Goal: Information Seeking & Learning: Compare options

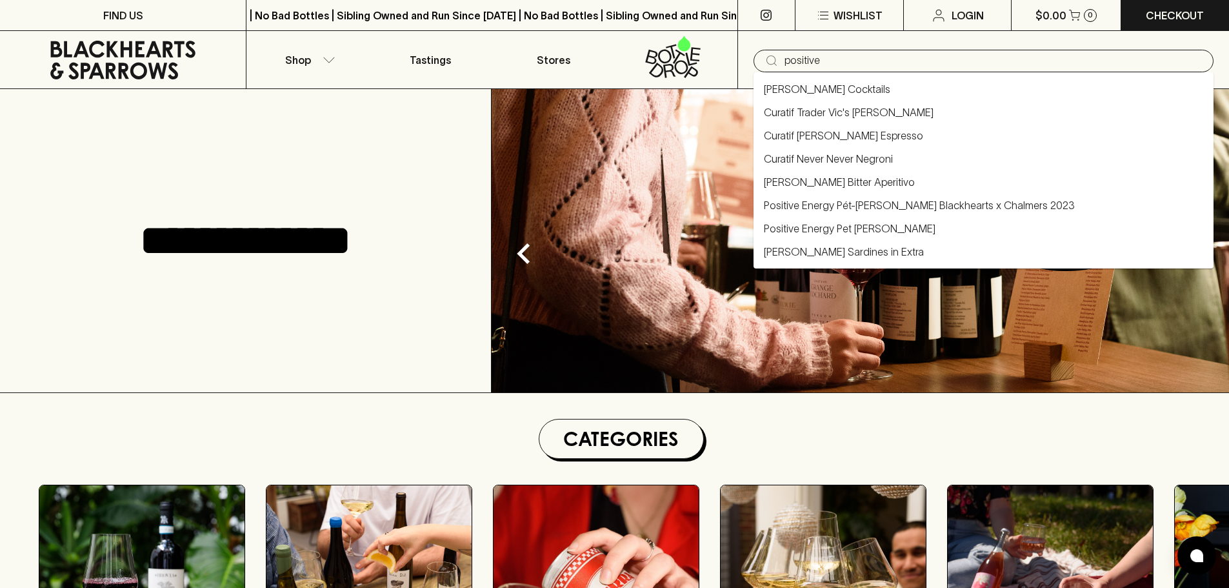
click at [856, 205] on link "Positive Energy Pét-[PERSON_NAME] Blackhearts x Chalmers 2023" at bounding box center [919, 204] width 311 height 15
type input "Positive Energy Pét-[PERSON_NAME] Blackhearts x Chalmers 2023"
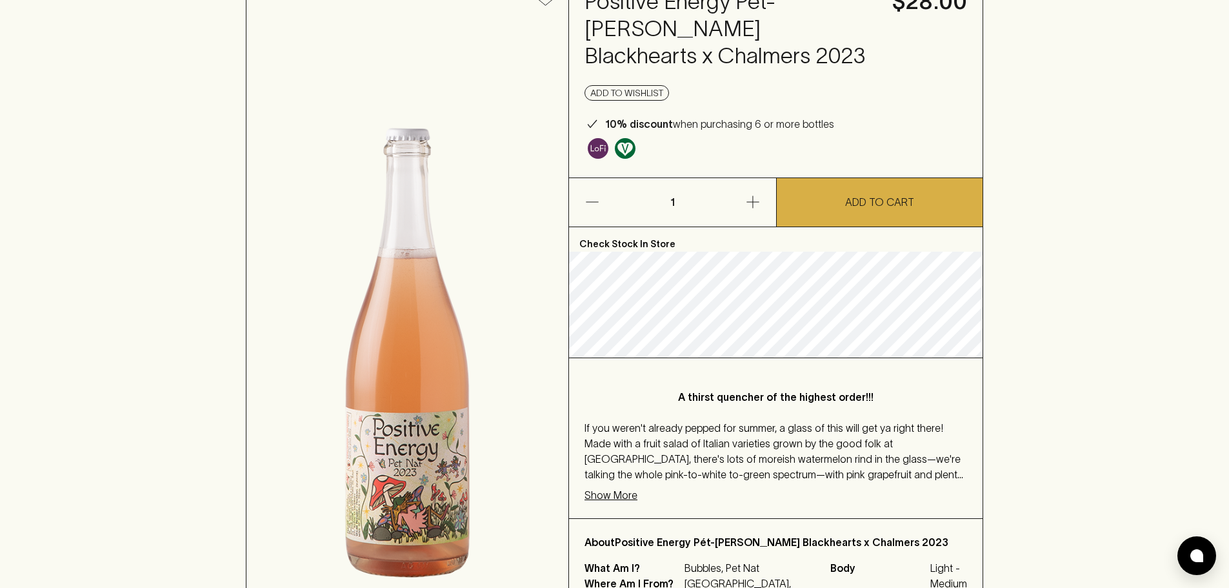
scroll to position [129, 0]
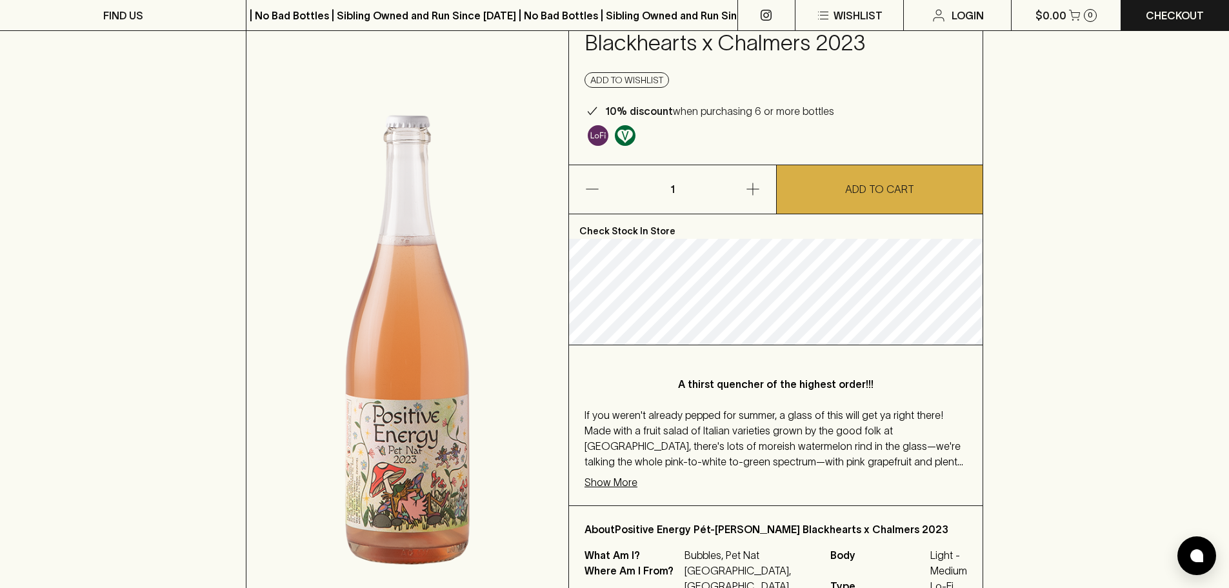
click at [616, 474] on p "Show More" at bounding box center [610, 481] width 53 height 15
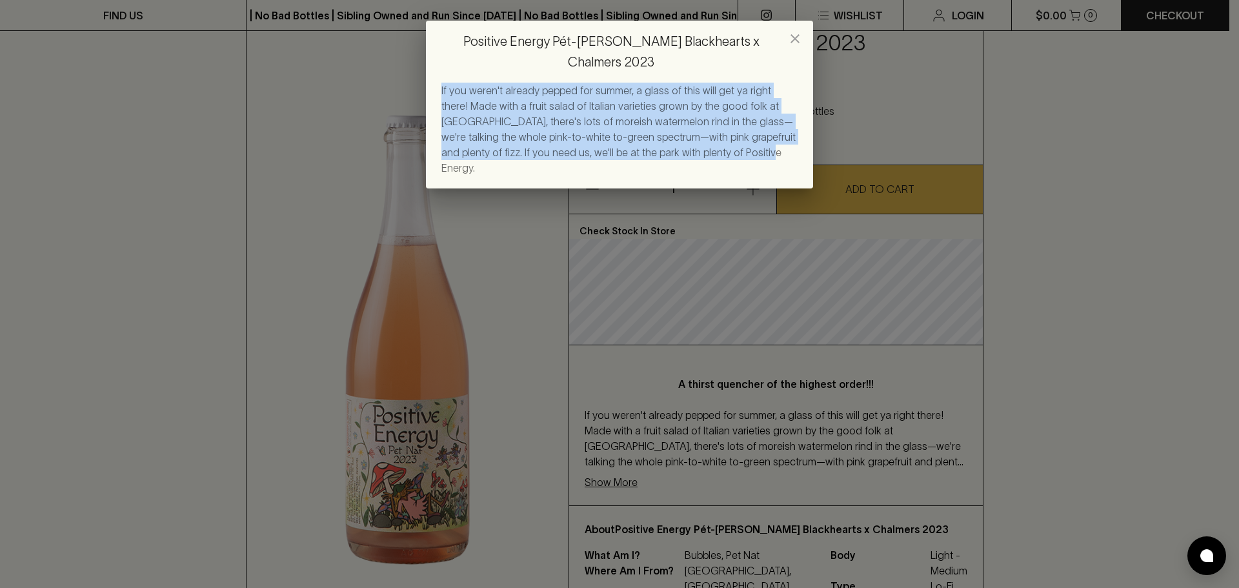
drag, startPoint x: 439, startPoint y: 63, endPoint x: 746, endPoint y: 129, distance: 314.1
click at [746, 129] on div "If you weren't already pepped for summer, a glass of this will get ya right the…" at bounding box center [619, 136] width 387 height 106
copy span "If you weren't already pepped for summer, a glass of this will get ya right the…"
click at [790, 91] on div "If you weren't already pepped for summer, a glass of this will get ya right the…" at bounding box center [619, 129] width 356 height 93
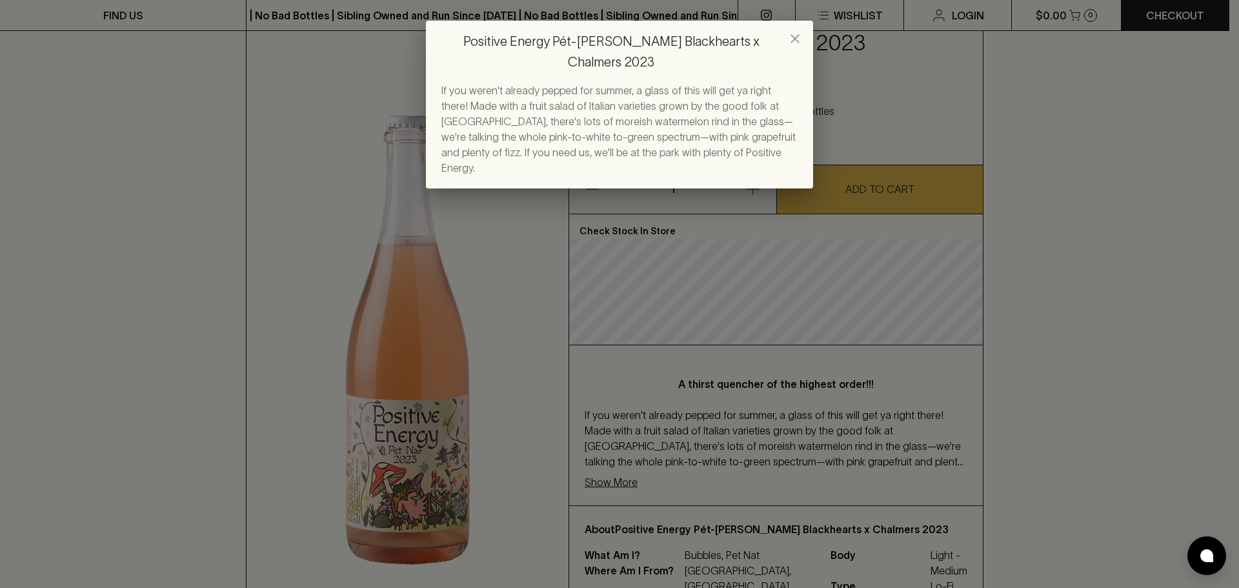
click at [795, 37] on icon "close" at bounding box center [794, 38] width 15 height 15
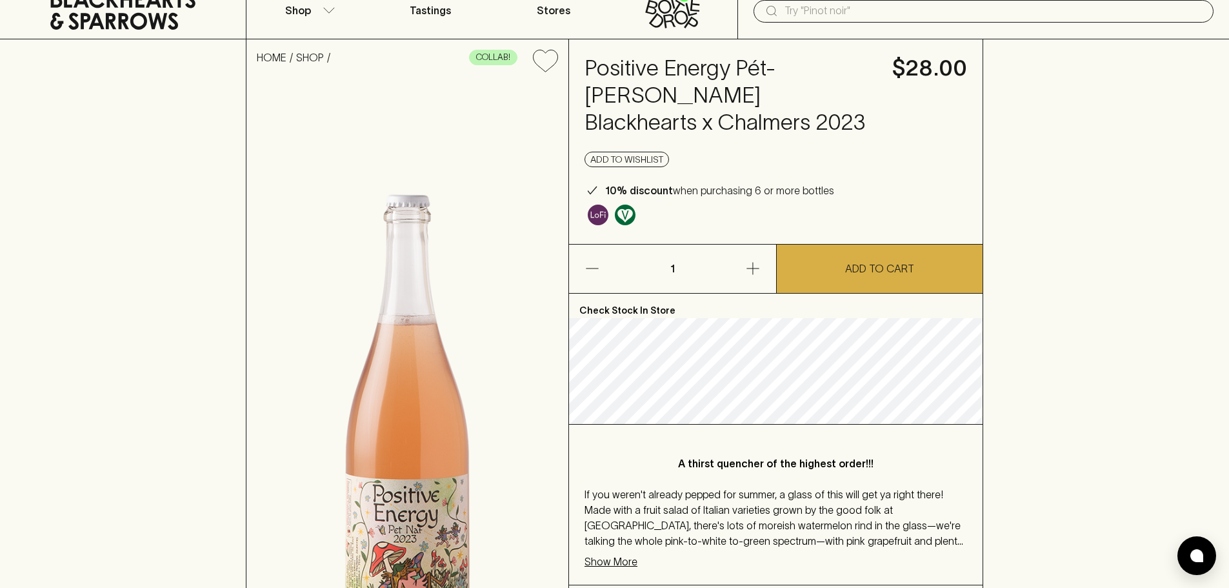
scroll to position [0, 0]
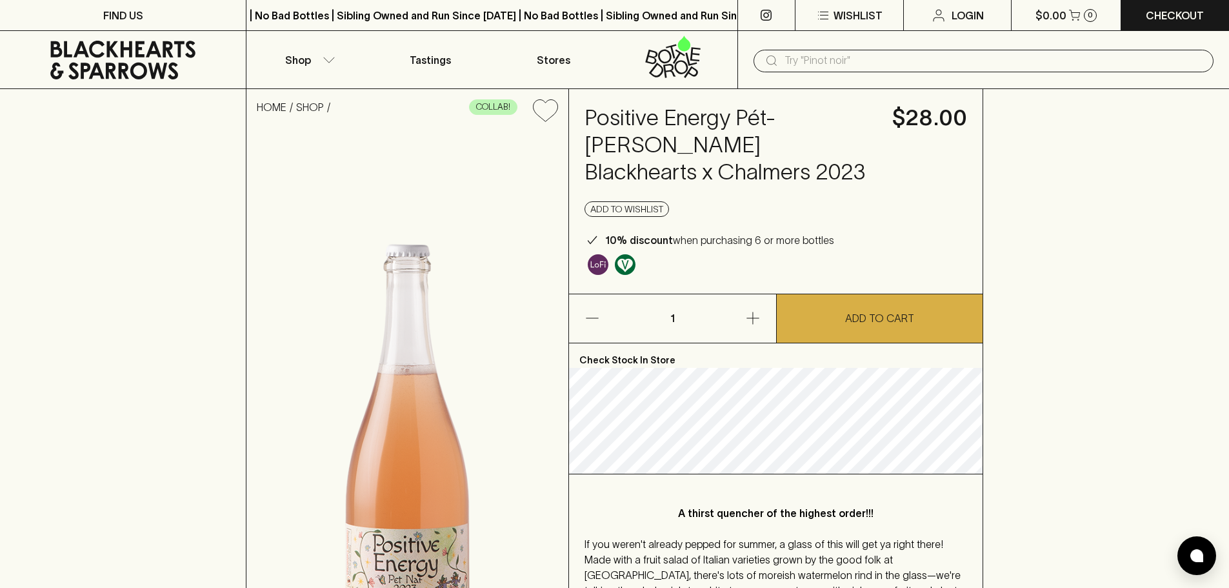
click at [925, 61] on input "text" at bounding box center [993, 60] width 419 height 21
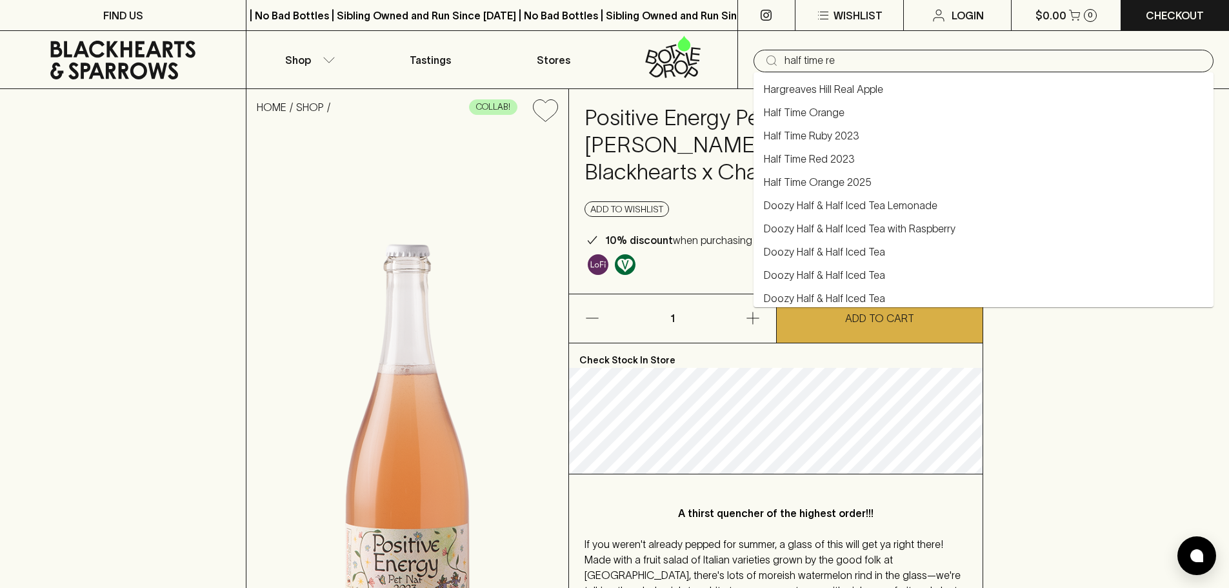
type input "half time red"
click at [826, 108] on link "Half Time Red 2023" at bounding box center [809, 112] width 91 height 15
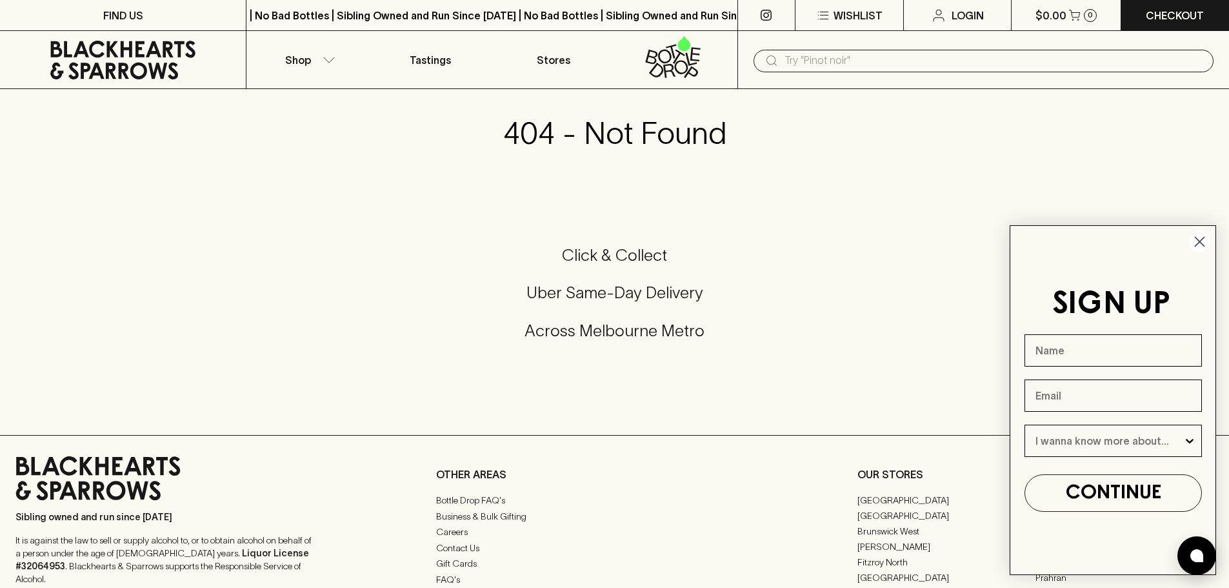
click at [804, 57] on input "text" at bounding box center [993, 60] width 419 height 21
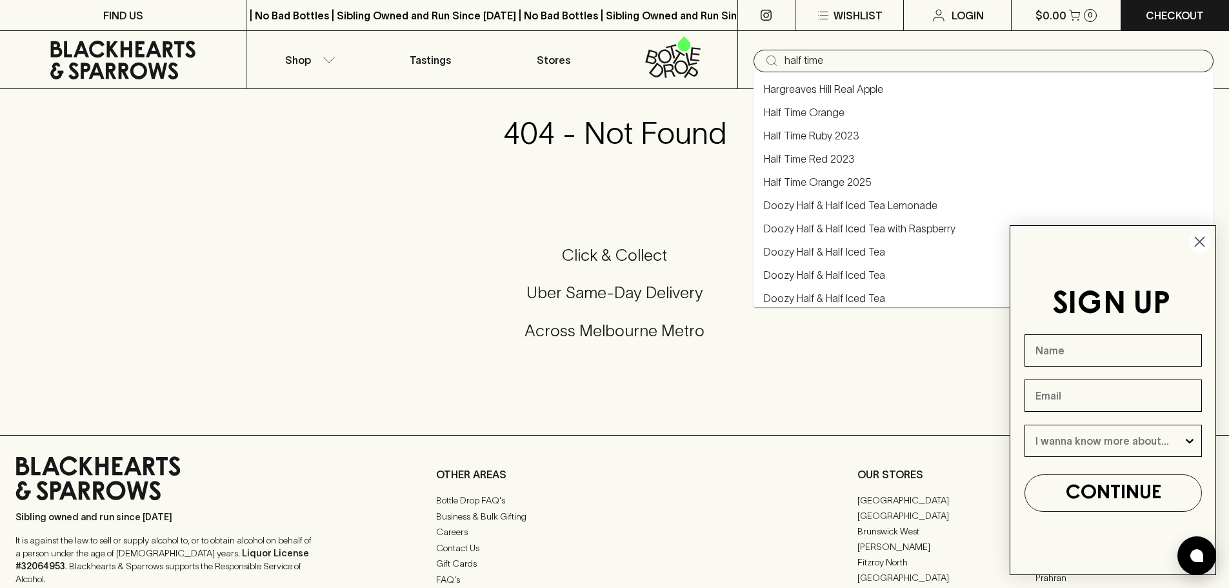
type input "half time"
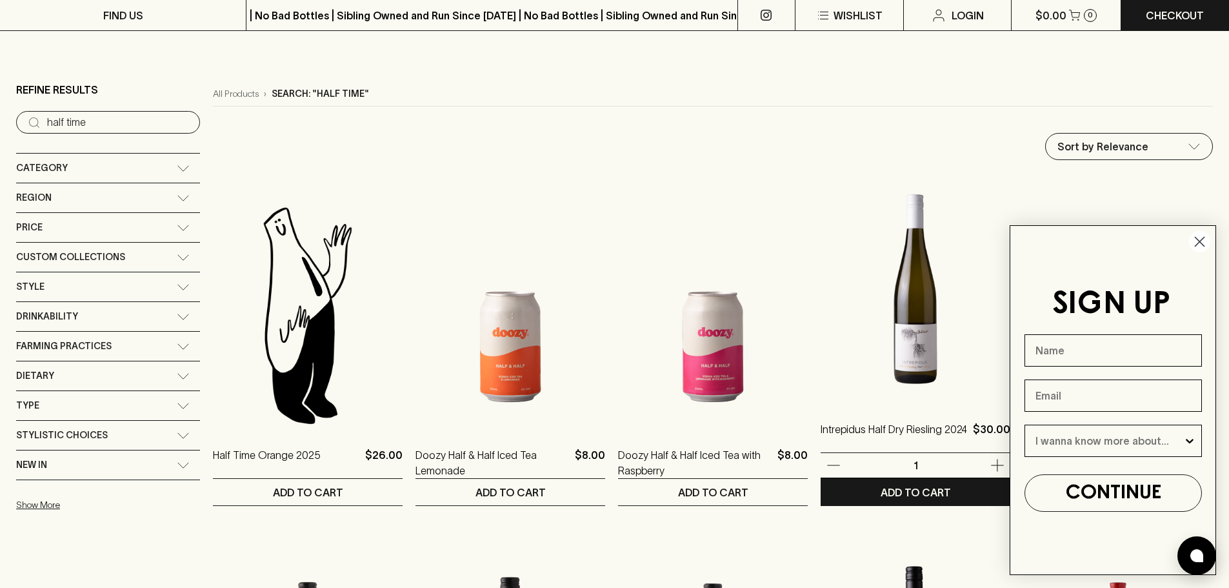
scroll to position [194, 0]
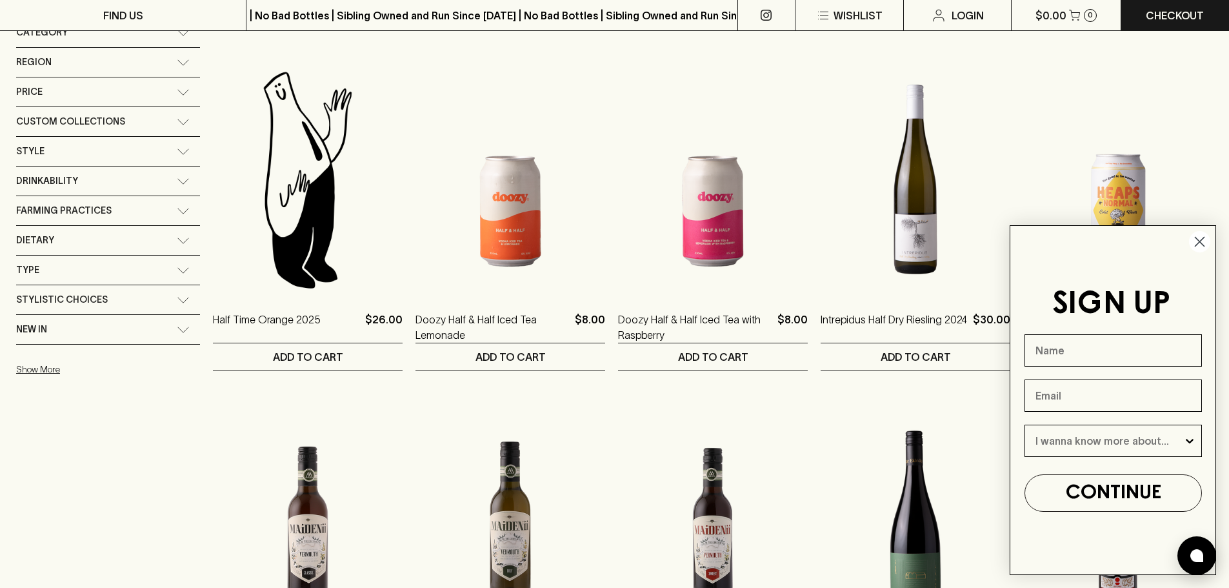
click at [1203, 241] on circle "Close dialog" at bounding box center [1199, 241] width 21 height 21
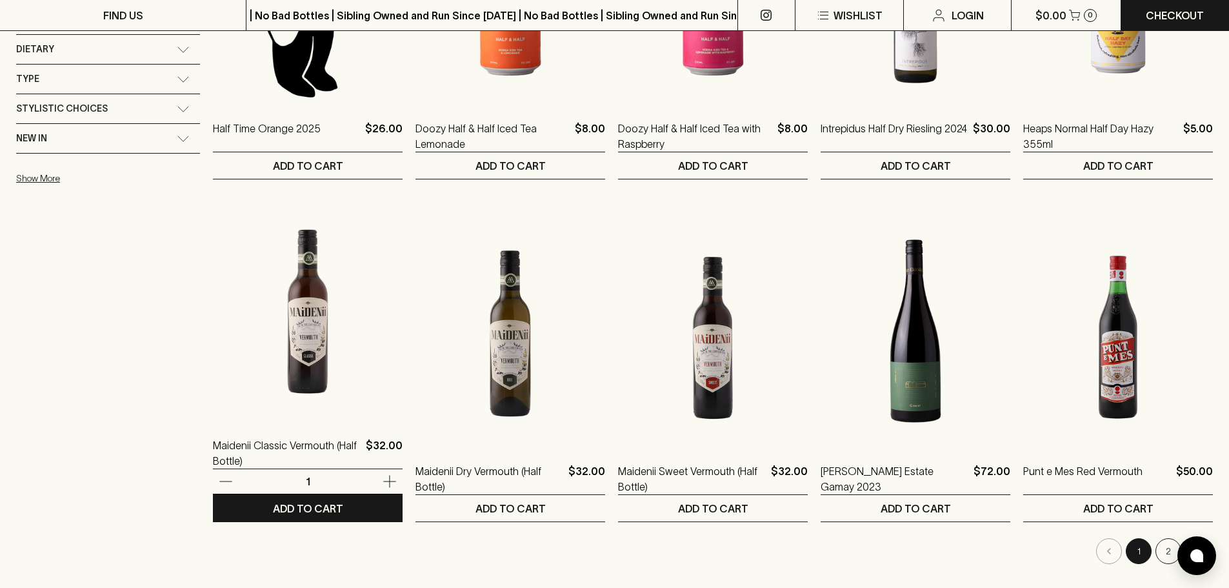
scroll to position [516, 0]
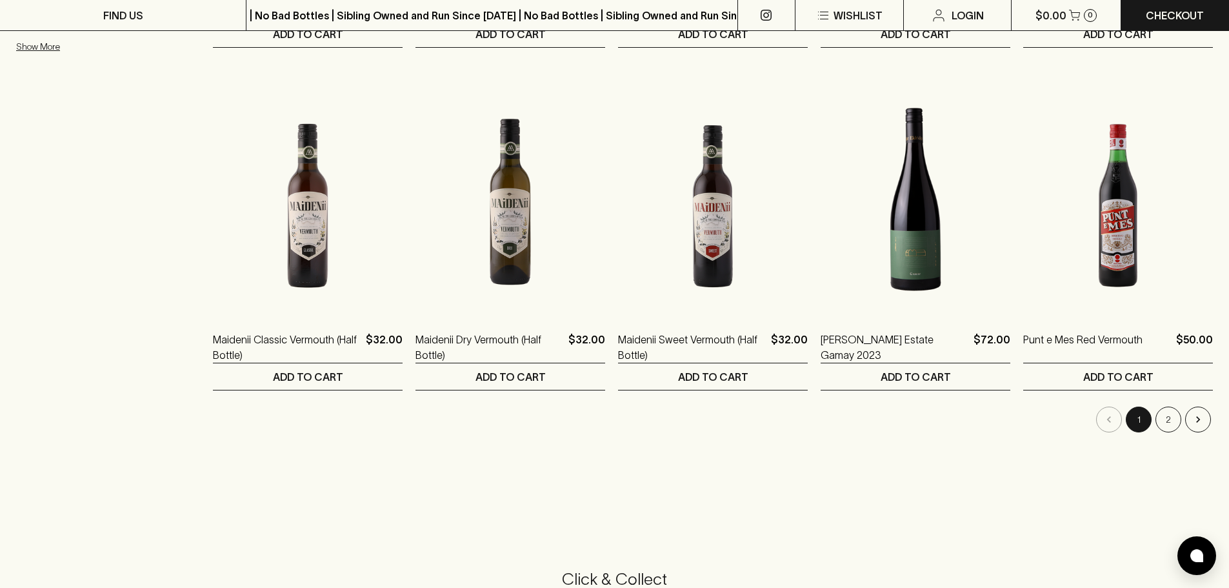
click at [821, 92] on img at bounding box center [916, 199] width 190 height 226
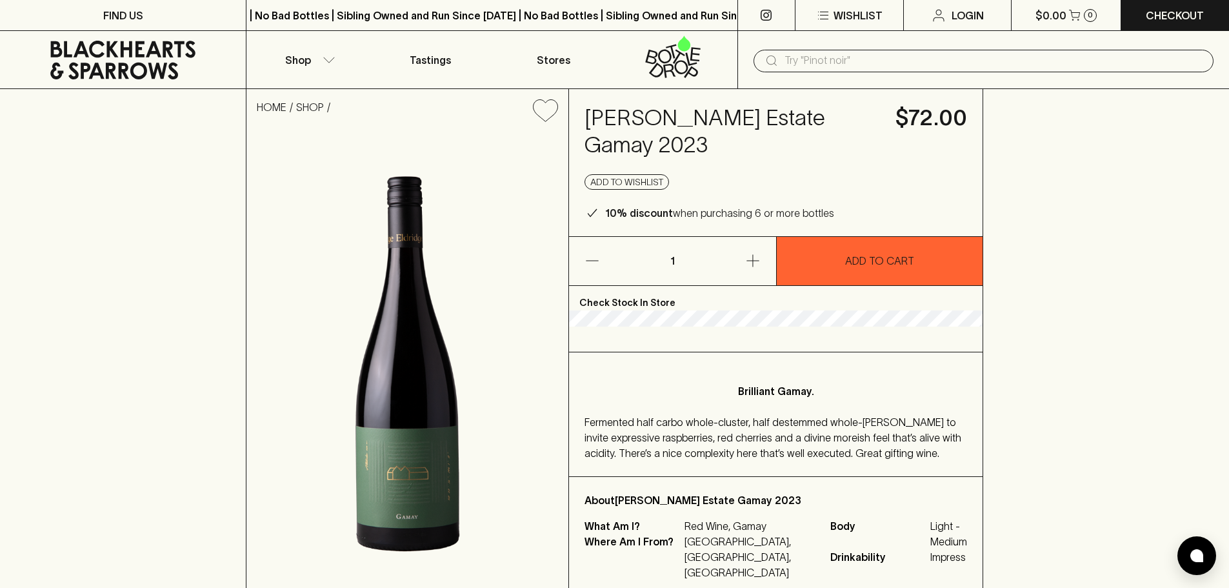
click at [852, 64] on input "text" at bounding box center [993, 60] width 419 height 21
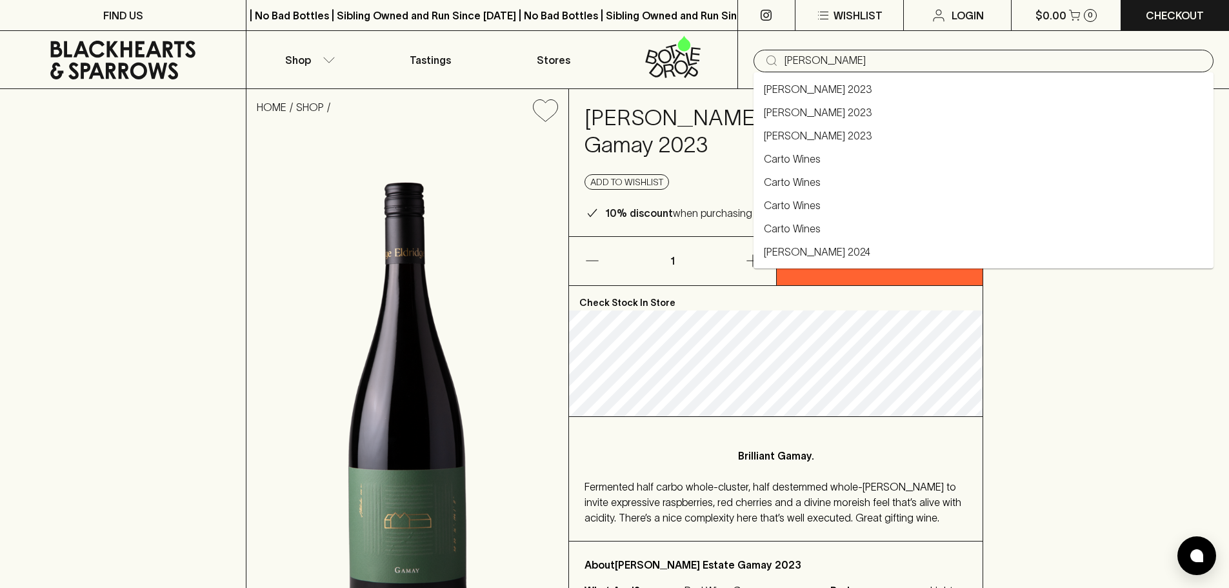
click at [848, 84] on link "[PERSON_NAME] 2023" at bounding box center [818, 88] width 108 height 15
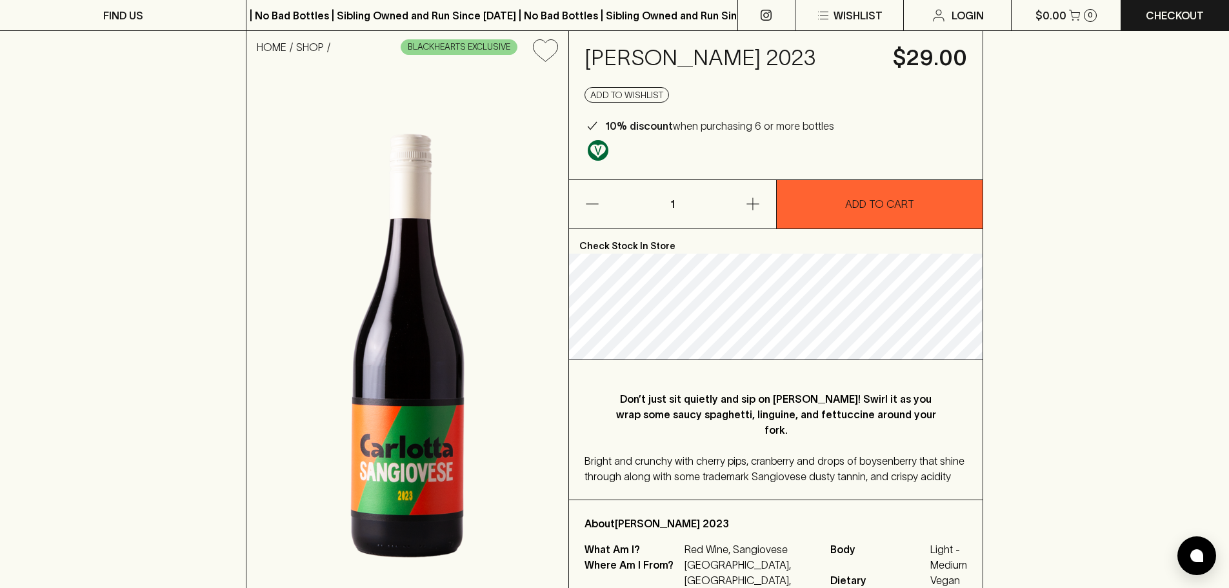
scroll to position [129, 0]
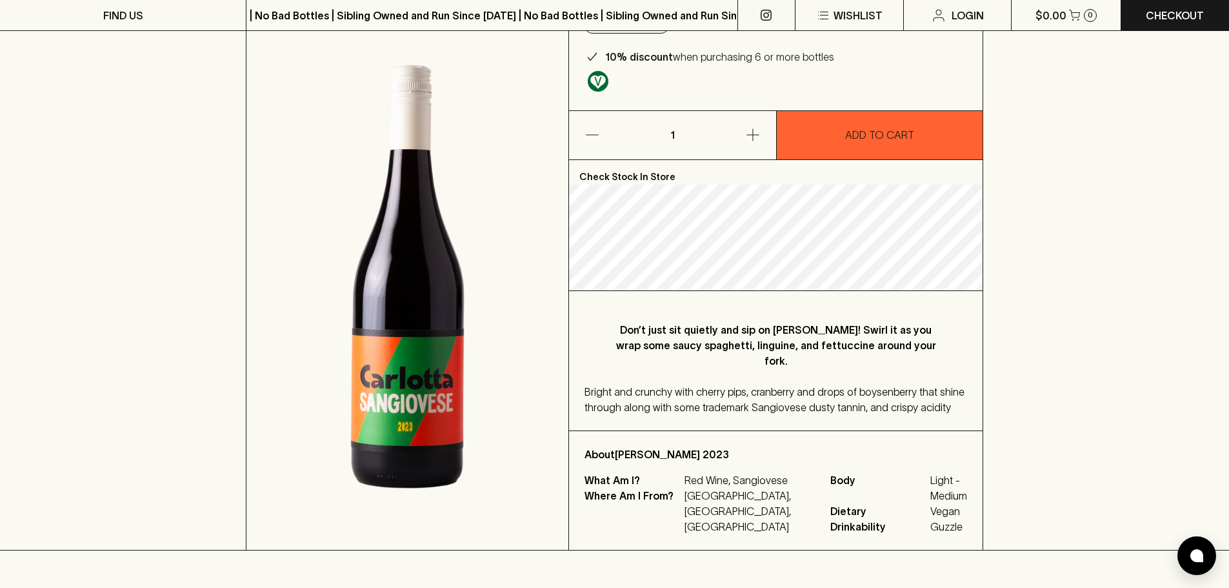
type input "[PERSON_NAME] 2023"
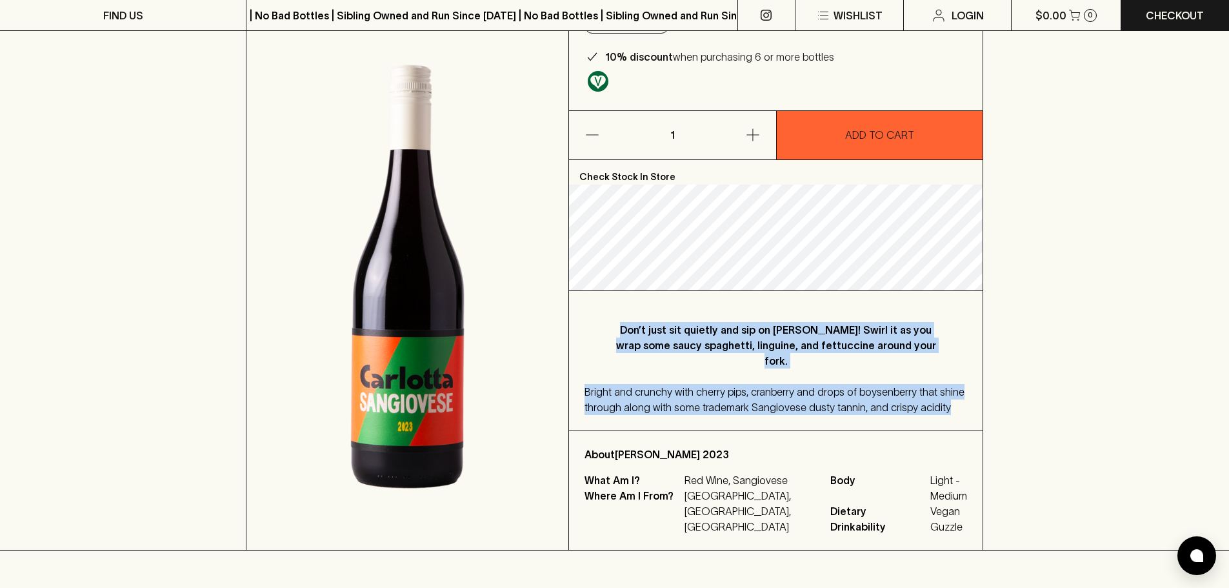
drag, startPoint x: 616, startPoint y: 325, endPoint x: 943, endPoint y: 401, distance: 335.8
click at [943, 401] on div "Don’t just sit quietly and sip on [PERSON_NAME]! Swirl it as you wrap some sauc…" at bounding box center [776, 360] width 414 height 139
copy div "Don’t just sit quietly and sip on [PERSON_NAME]! Swirl it as you wrap some sauc…"
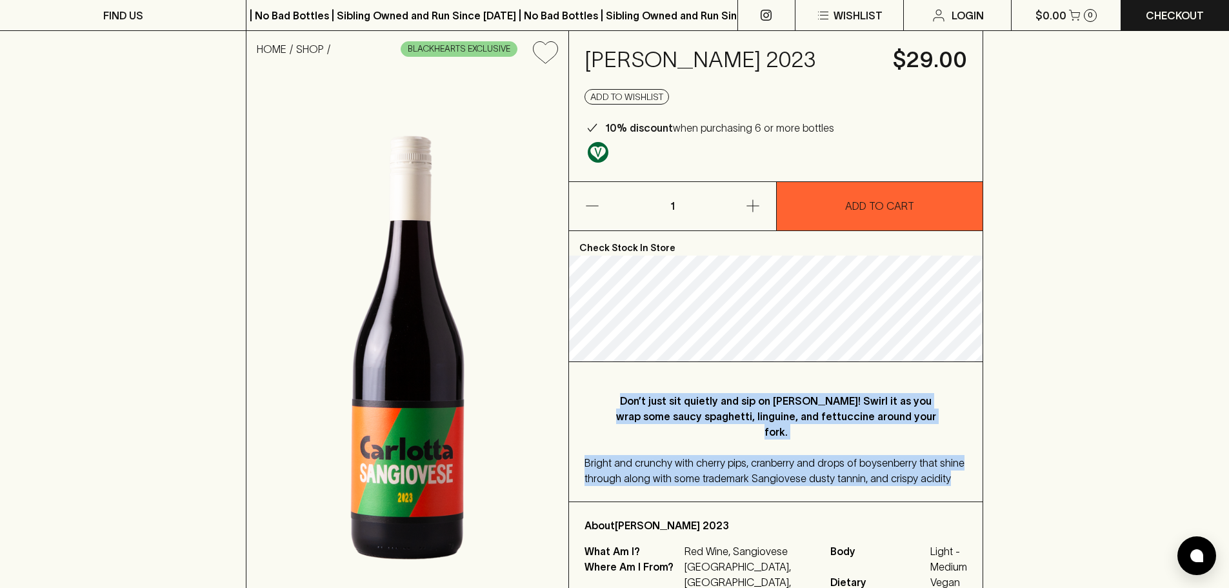
scroll to position [0, 0]
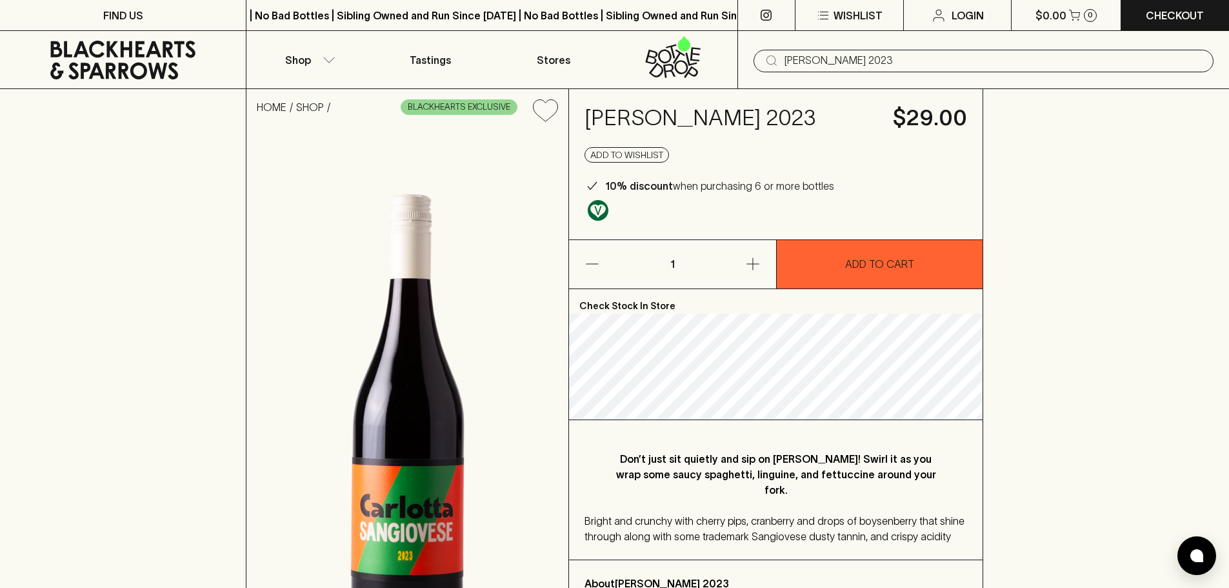
drag, startPoint x: 835, startPoint y: 176, endPoint x: 847, endPoint y: 175, distance: 12.3
click at [847, 175] on div "[PERSON_NAME] 2023 $29.00 Add to wishlist 10% discount when purchasing 6 or mor…" at bounding box center [776, 164] width 414 height 150
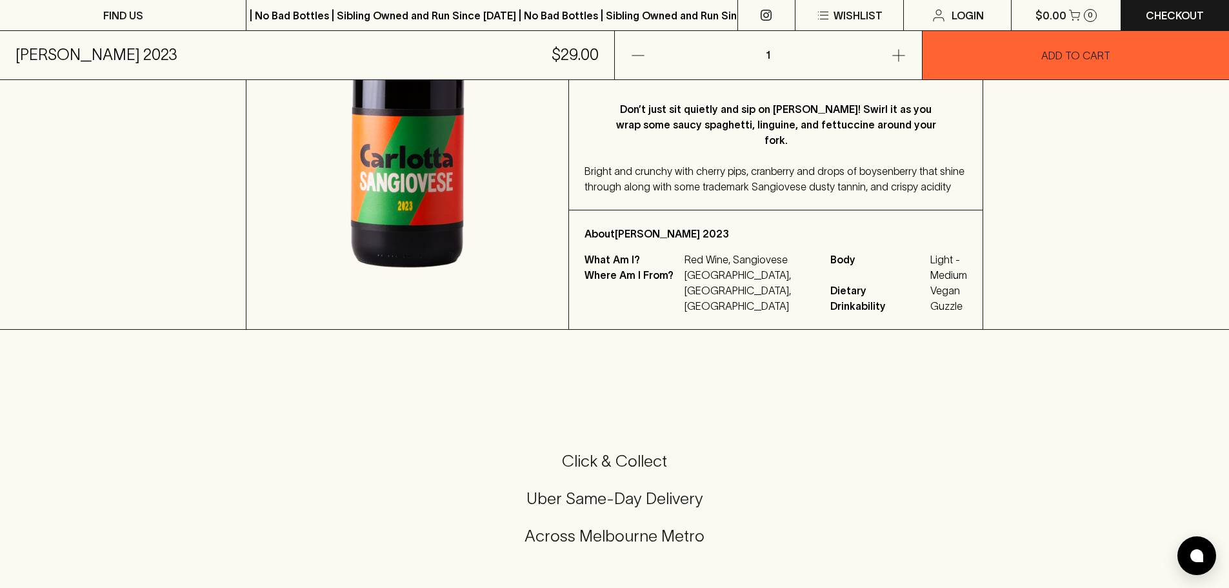
scroll to position [387, 0]
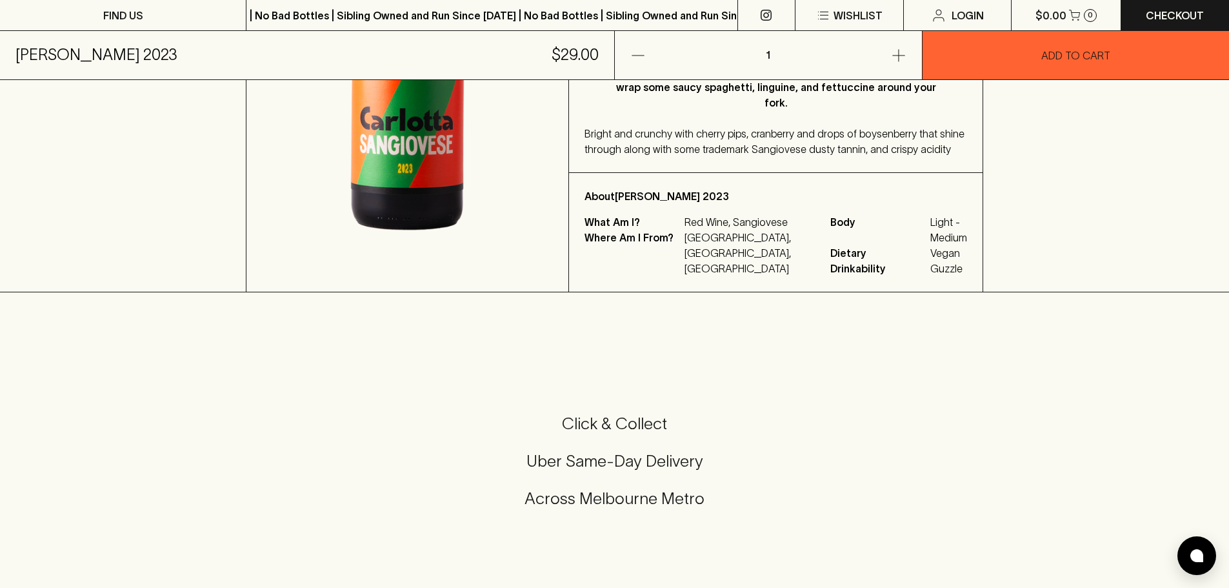
click at [930, 326] on div "FIND US | No Bad Bottles | Sibling Owned and Run Since [DATE] | No Bad Bottles …" at bounding box center [614, 366] width 1229 height 1507
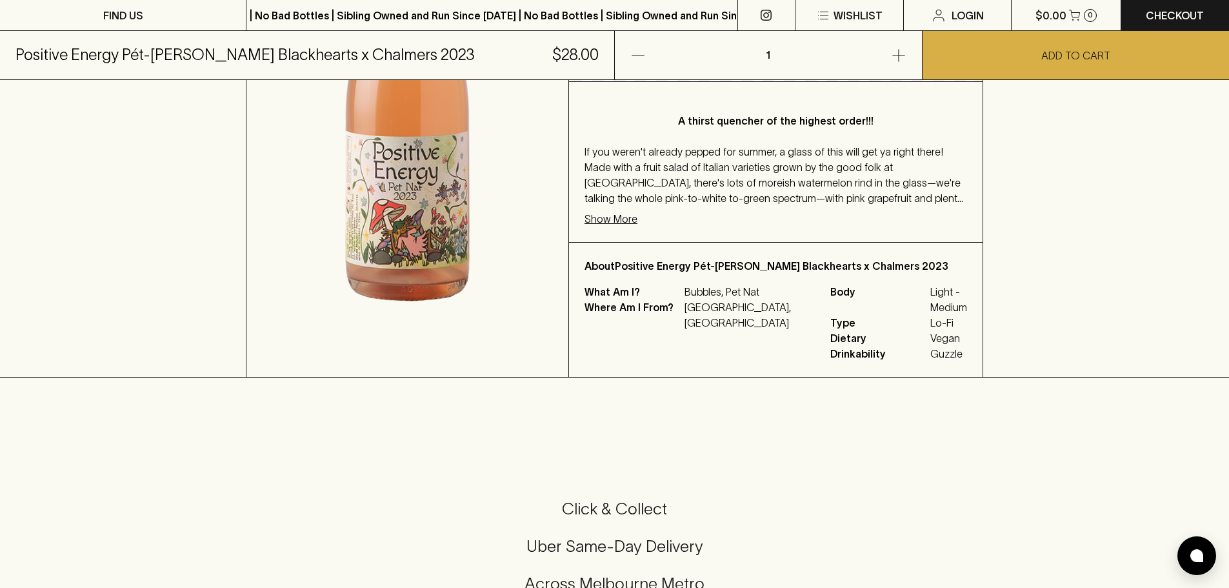
scroll to position [387, 0]
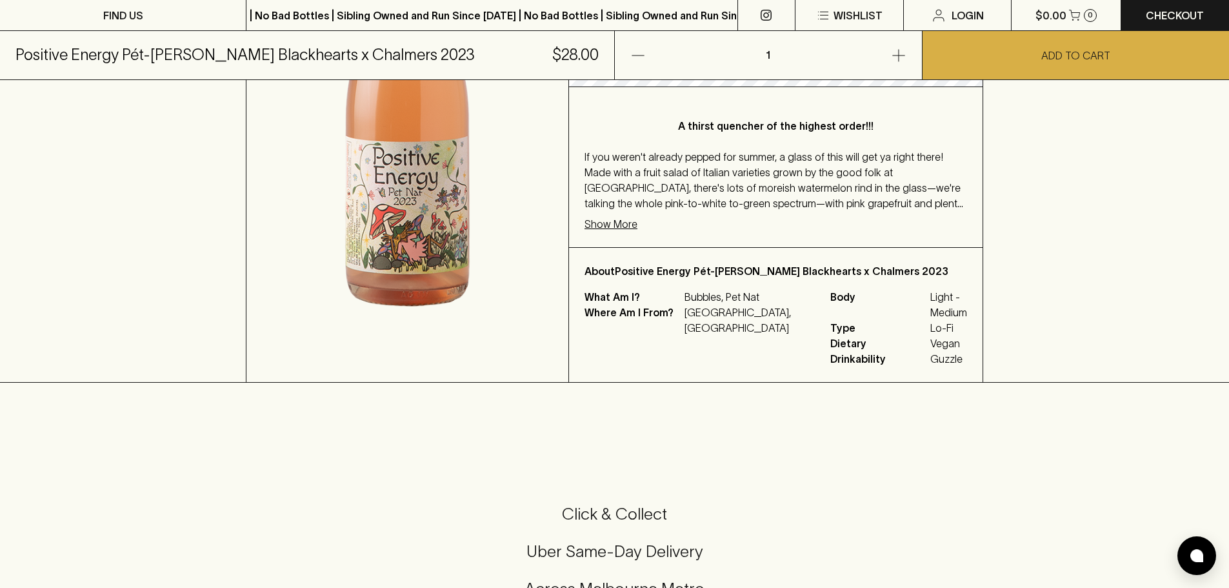
click at [788, 383] on div at bounding box center [614, 396] width 1229 height 27
